Goal: Use online tool/utility: Utilize a website feature to perform a specific function

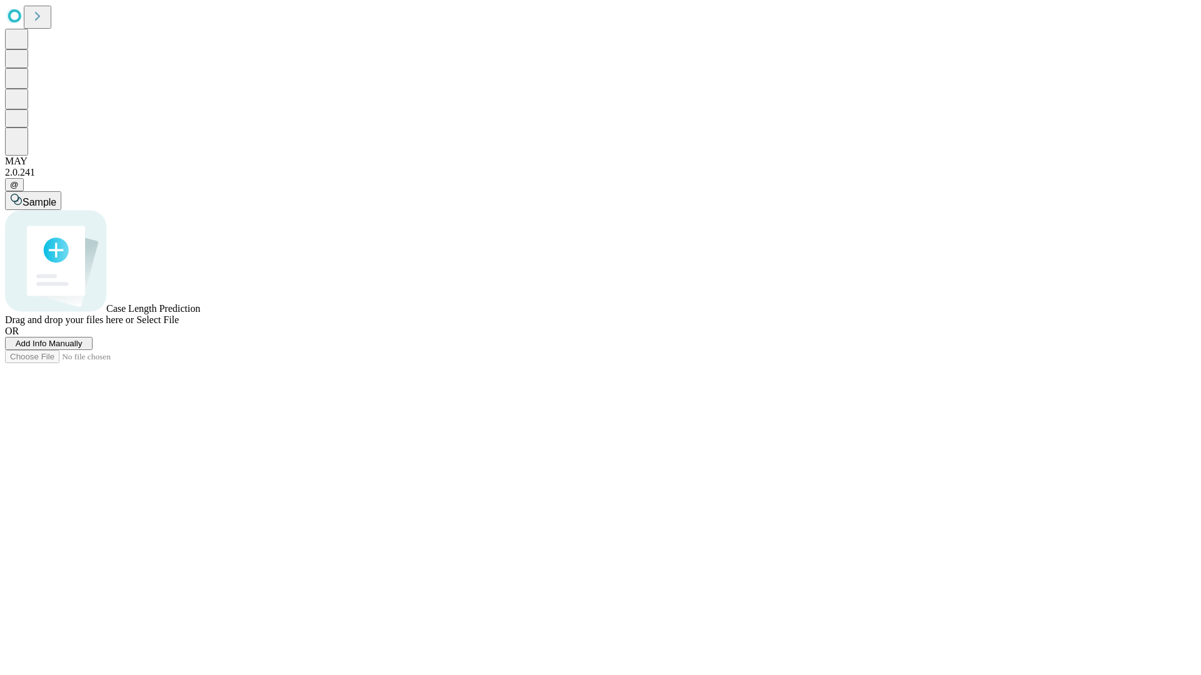
click at [83, 348] on span "Add Info Manually" at bounding box center [49, 343] width 67 height 9
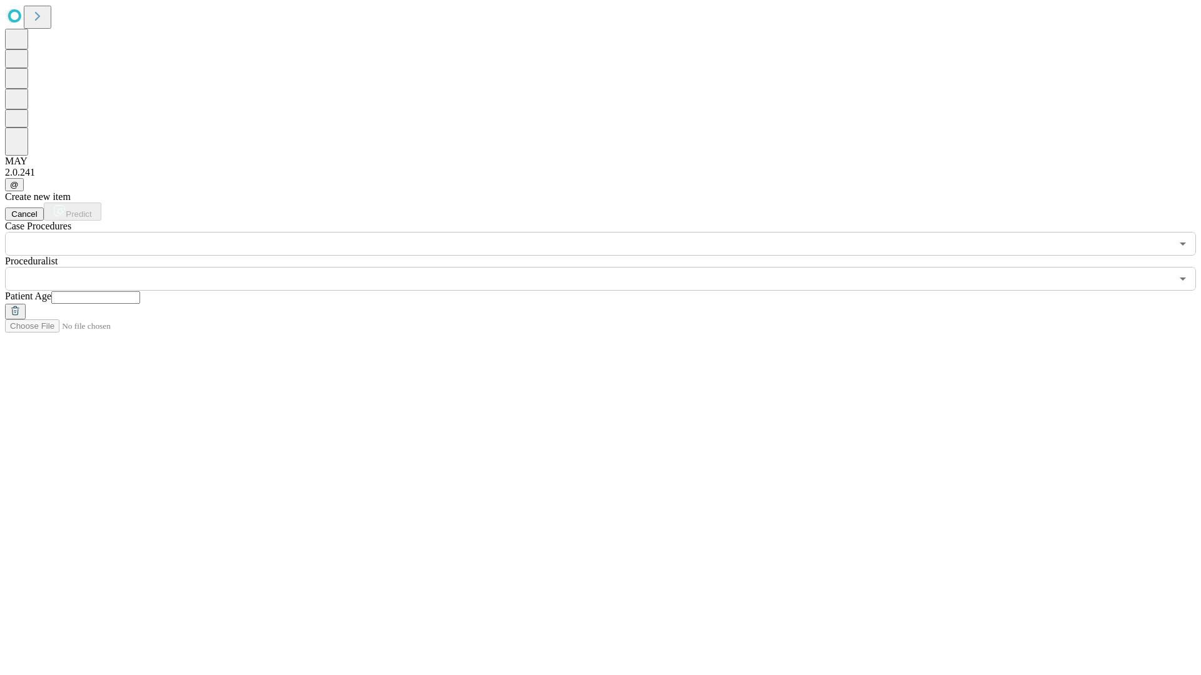
click at [140, 291] on input "text" at bounding box center [95, 297] width 89 height 13
type input "**"
click at [609, 267] on input "text" at bounding box center [588, 279] width 1166 height 24
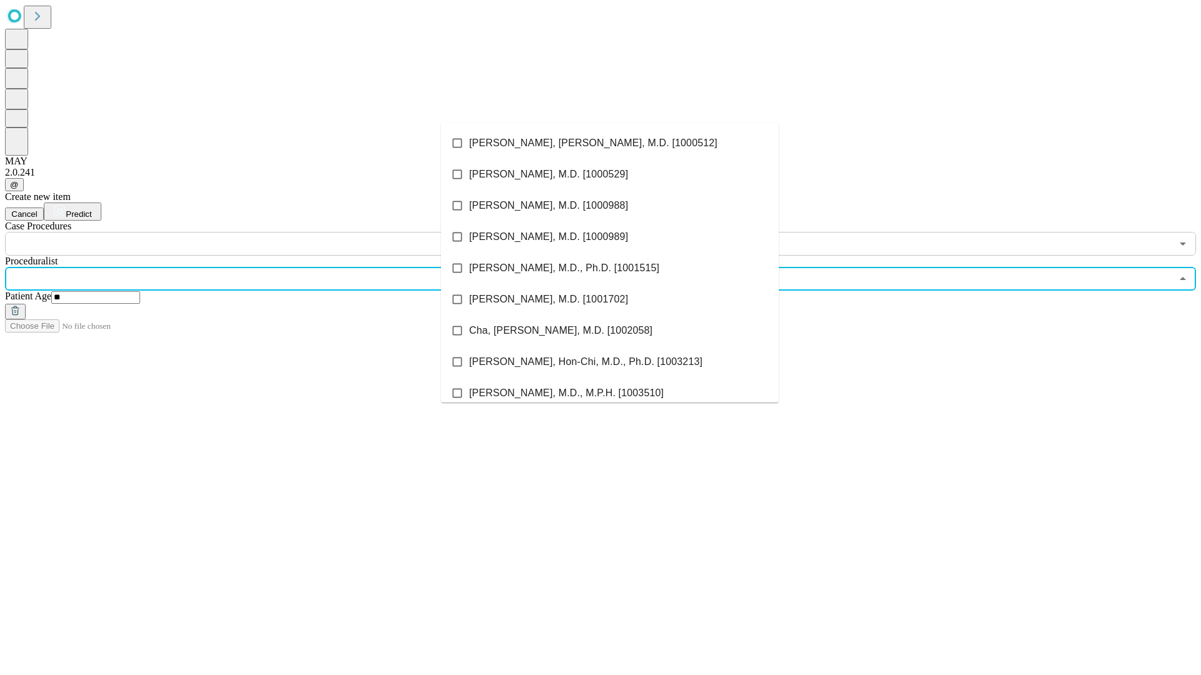
click at [610, 143] on li "[PERSON_NAME], [PERSON_NAME], M.D. [1000512]" at bounding box center [610, 143] width 338 height 31
click at [263, 232] on input "text" at bounding box center [588, 244] width 1166 height 24
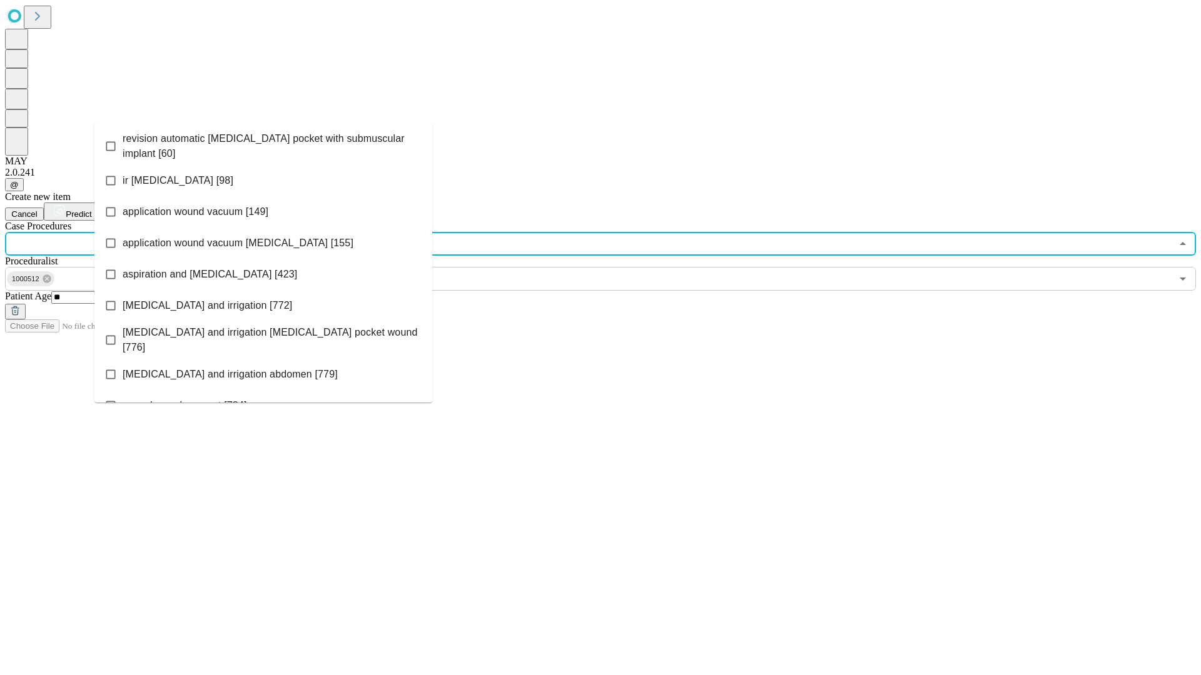
click at [263, 143] on span "revision automatic [MEDICAL_DATA] pocket with submuscular implant [60]" at bounding box center [273, 146] width 300 height 30
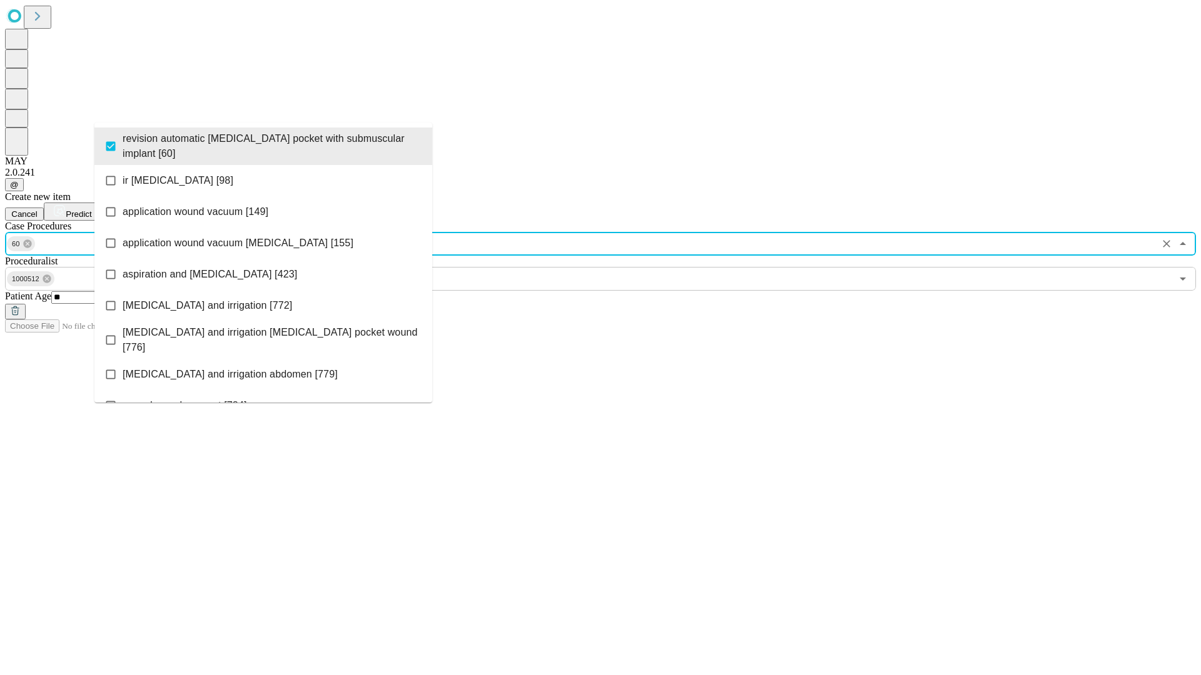
click at [91, 209] on span "Predict" at bounding box center [79, 213] width 26 height 9
